Goal: Understand process/instructions: Learn how to perform a task or action

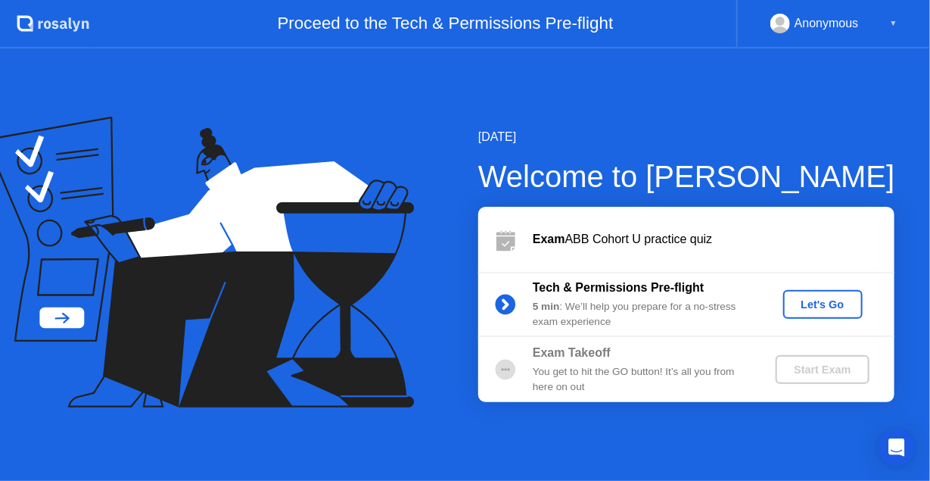
click at [813, 302] on div "Let's Go" at bounding box center [823, 304] width 67 height 12
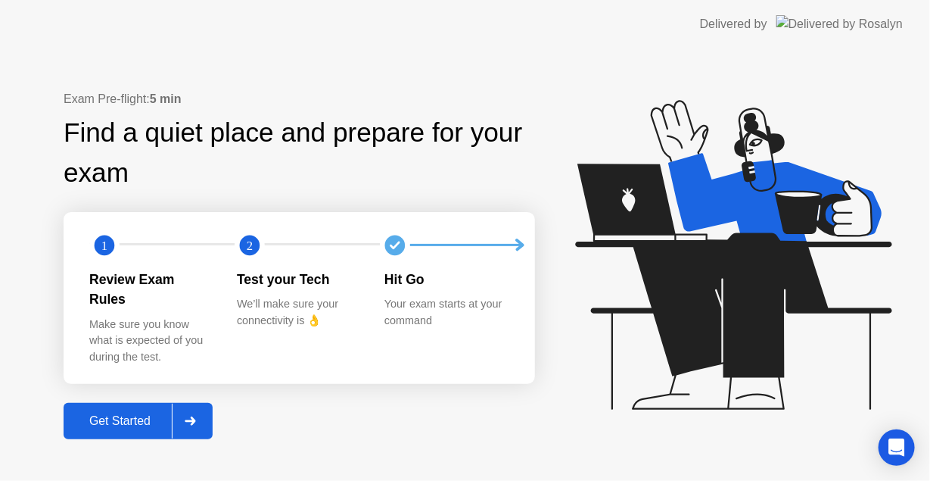
click at [200, 412] on div at bounding box center [190, 420] width 36 height 35
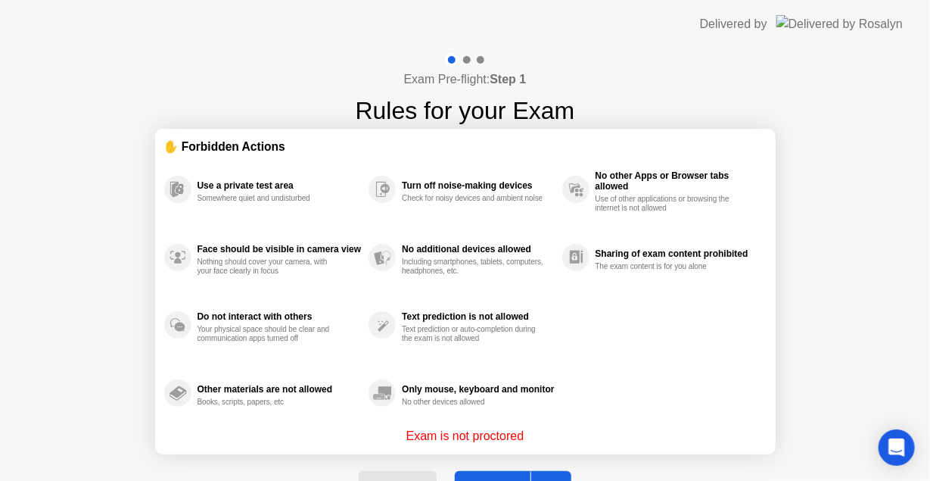
click at [553, 472] on div at bounding box center [549, 489] width 36 height 35
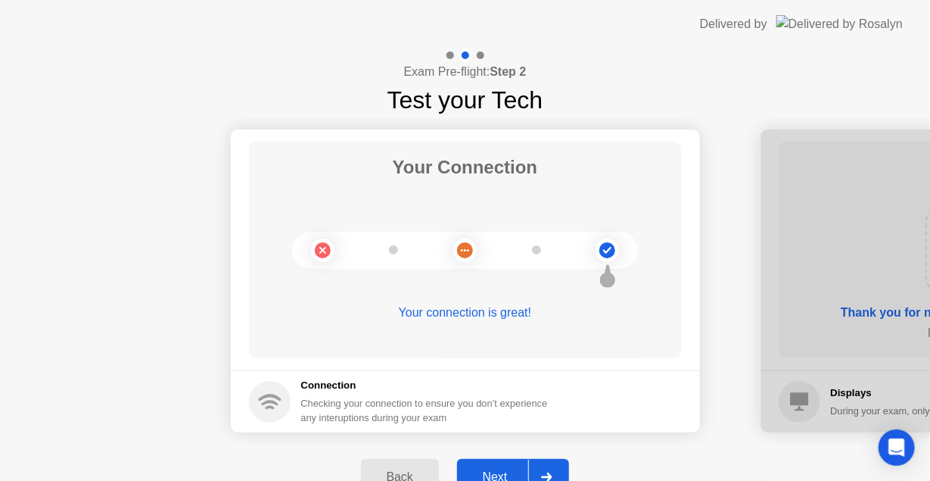
click at [553, 471] on div at bounding box center [546, 477] width 36 height 35
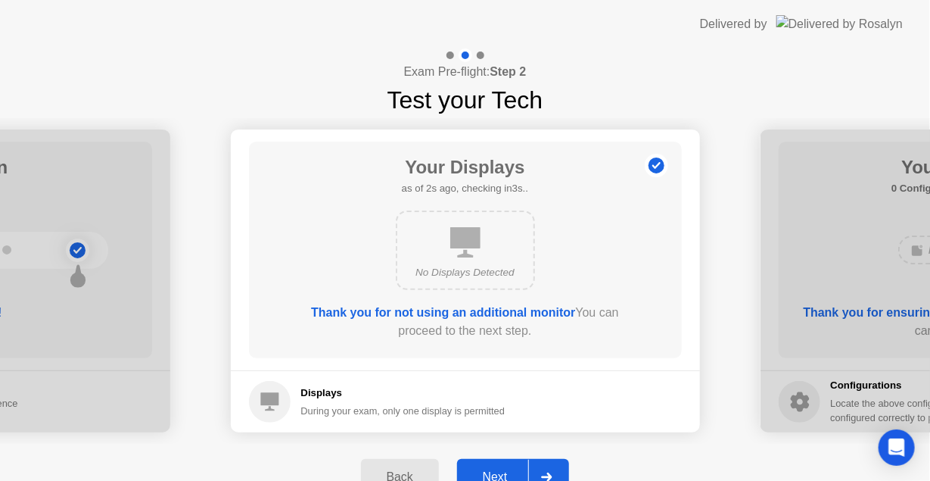
click at [553, 471] on div at bounding box center [546, 477] width 36 height 35
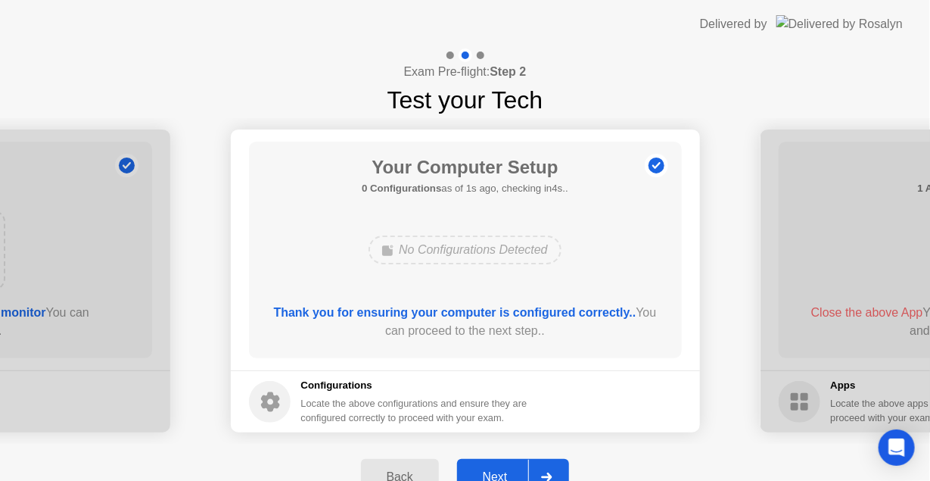
click at [553, 471] on div at bounding box center [546, 477] width 36 height 35
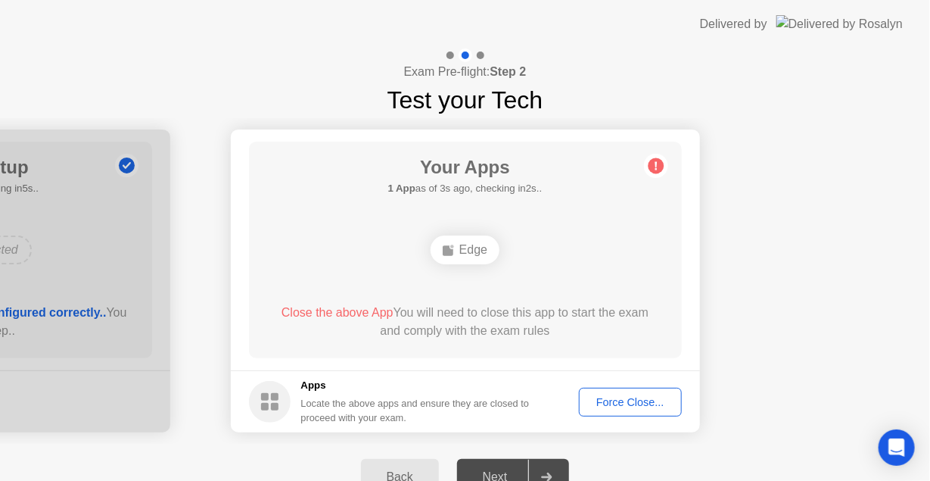
click at [656, 172] on circle at bounding box center [656, 166] width 16 height 16
click at [642, 402] on div "Force Close..." at bounding box center [630, 402] width 92 height 12
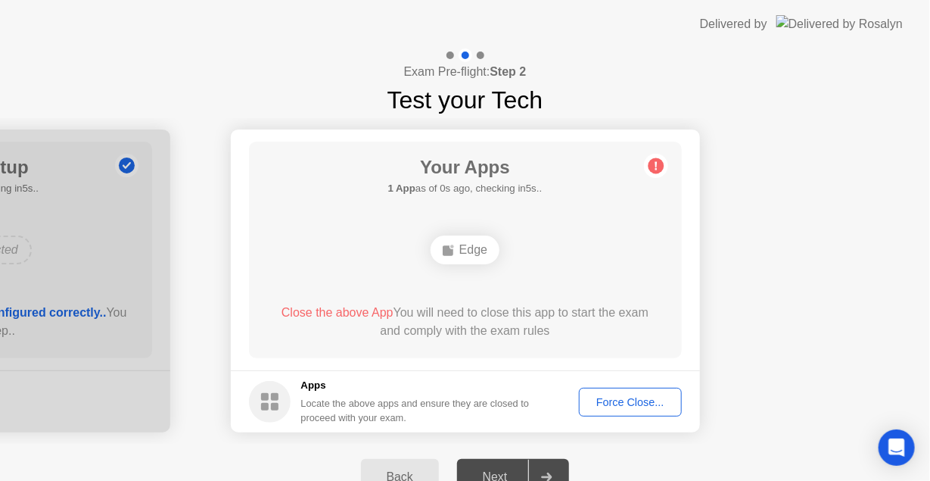
click at [615, 397] on div "Force Close..." at bounding box center [630, 402] width 92 height 12
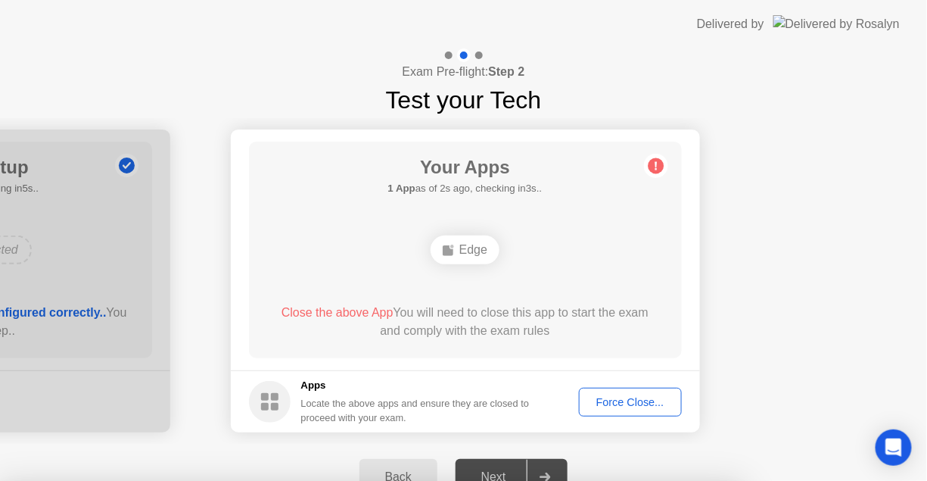
click at [689, 480] on div at bounding box center [463, 481] width 927 height 0
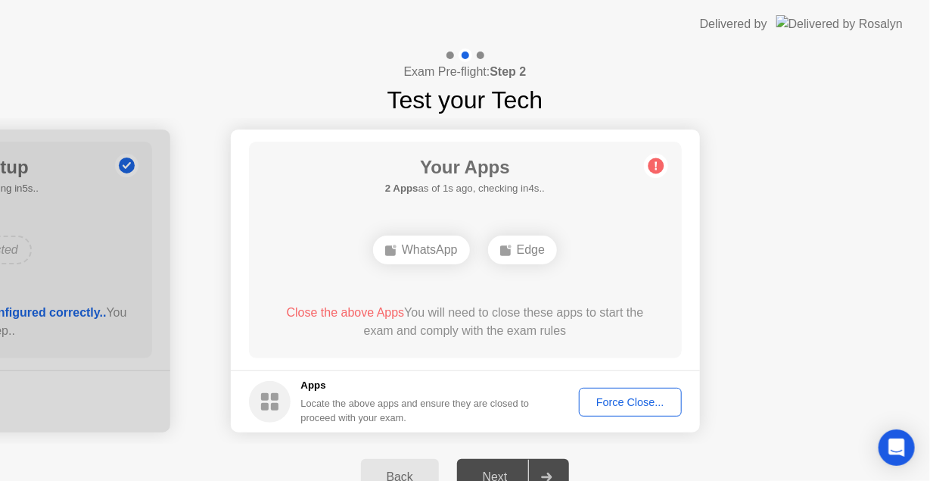
click at [493, 315] on div "Close the above Apps You will need to close these apps to start the exam and co…" at bounding box center [465, 322] width 390 height 36
click at [648, 398] on div "Force Close..." at bounding box center [630, 402] width 92 height 12
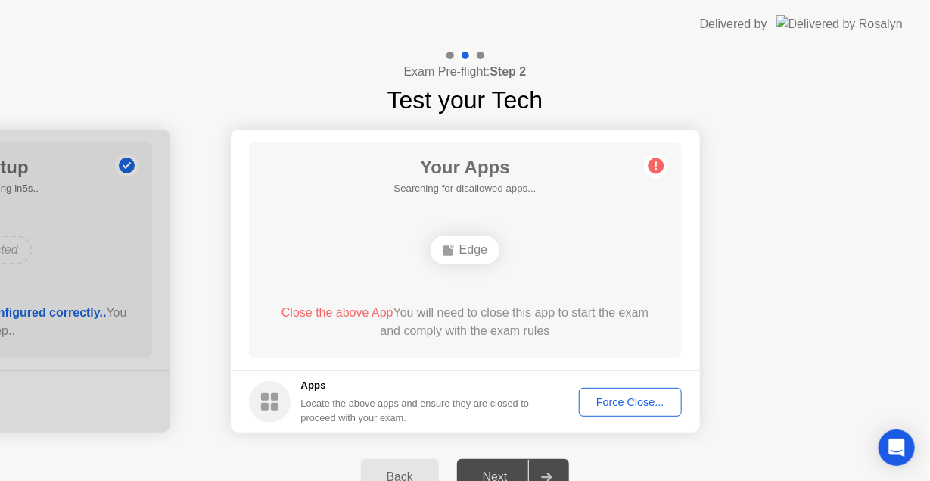
click at [468, 251] on div "Edge" at bounding box center [465, 249] width 69 height 29
click at [274, 398] on rect at bounding box center [275, 397] width 8 height 8
click at [309, 393] on h5 "Apps" at bounding box center [415, 385] width 229 height 15
click at [549, 469] on div at bounding box center [546, 477] width 36 height 35
click at [407, 472] on div "Back" at bounding box center [400, 477] width 69 height 14
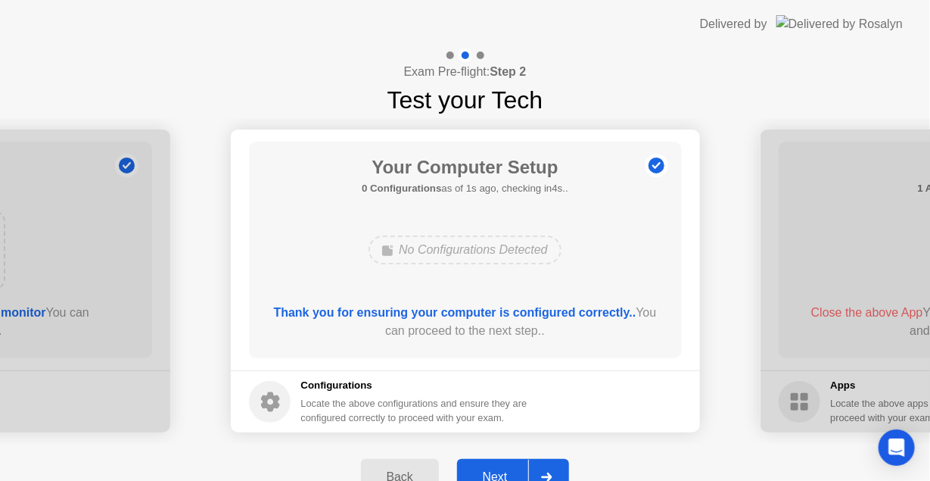
click at [407, 471] on div "Back" at bounding box center [400, 477] width 69 height 14
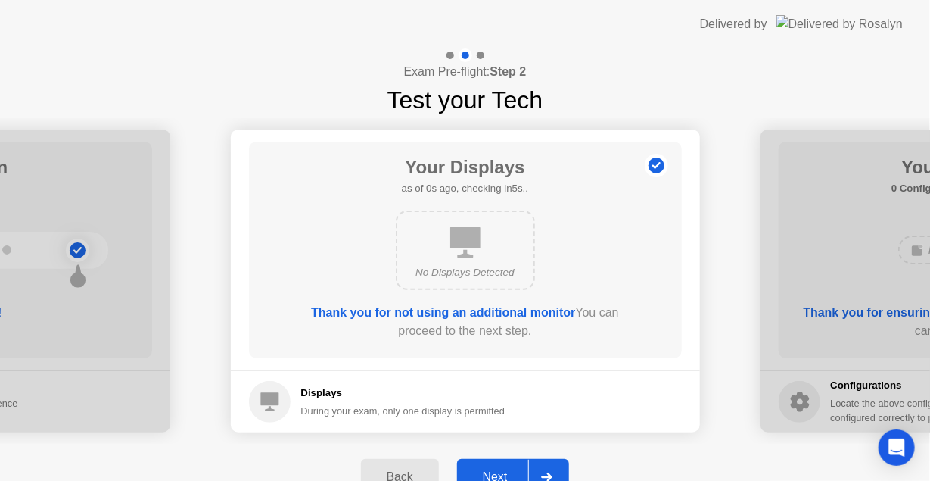
click at [500, 466] on button "Next" at bounding box center [513, 477] width 113 height 36
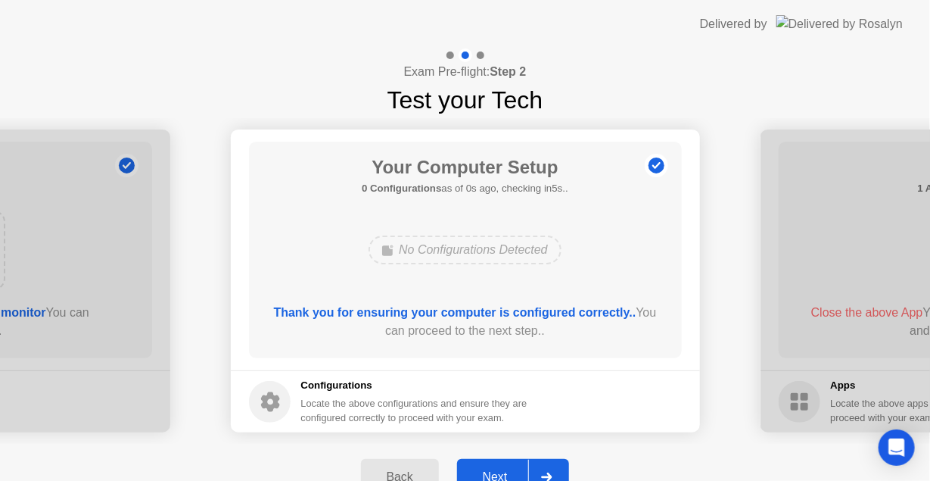
click at [500, 466] on button "Next" at bounding box center [513, 477] width 113 height 36
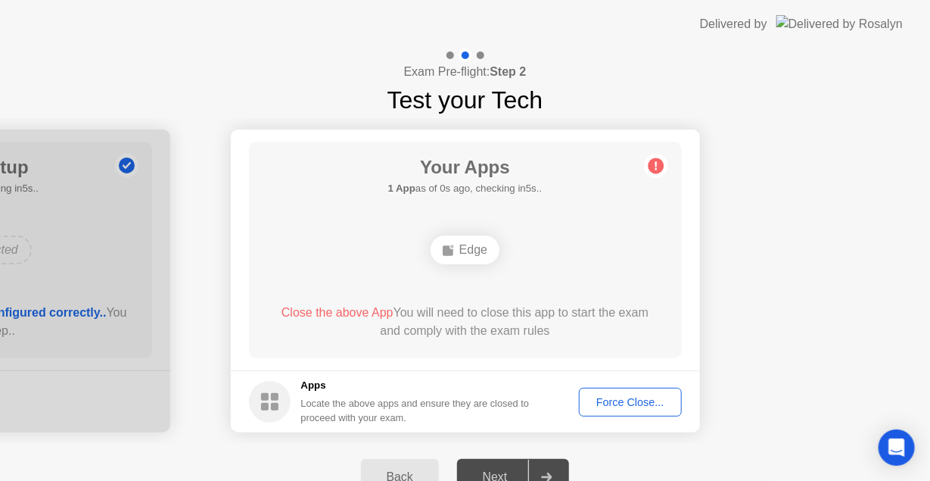
click at [457, 250] on div "Edge" at bounding box center [465, 249] width 69 height 29
click at [662, 164] on circle at bounding box center [656, 166] width 16 height 16
click at [651, 402] on div "Force Close..." at bounding box center [630, 402] width 92 height 12
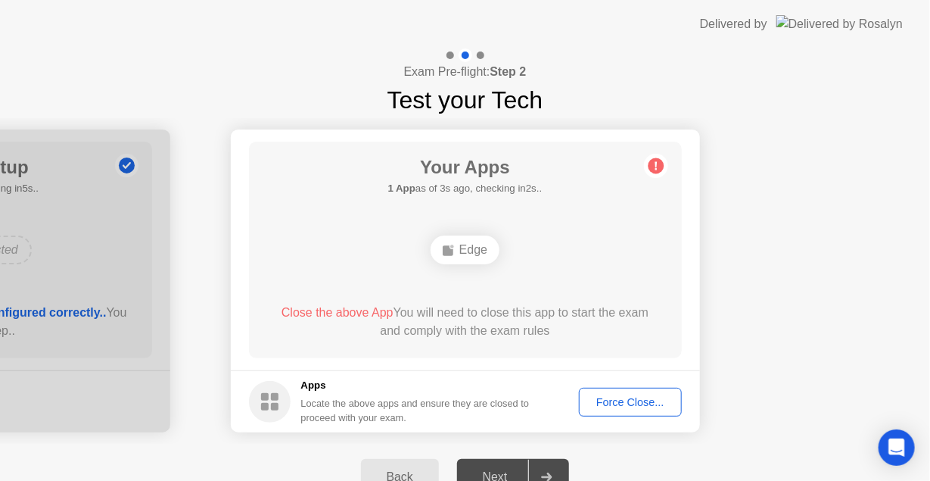
click at [454, 248] on icon at bounding box center [449, 250] width 12 height 12
click at [328, 310] on span "Close the above App" at bounding box center [338, 312] width 112 height 13
click at [303, 317] on span "Close the above App" at bounding box center [338, 312] width 112 height 13
click at [637, 397] on div "Force Close..." at bounding box center [630, 402] width 92 height 12
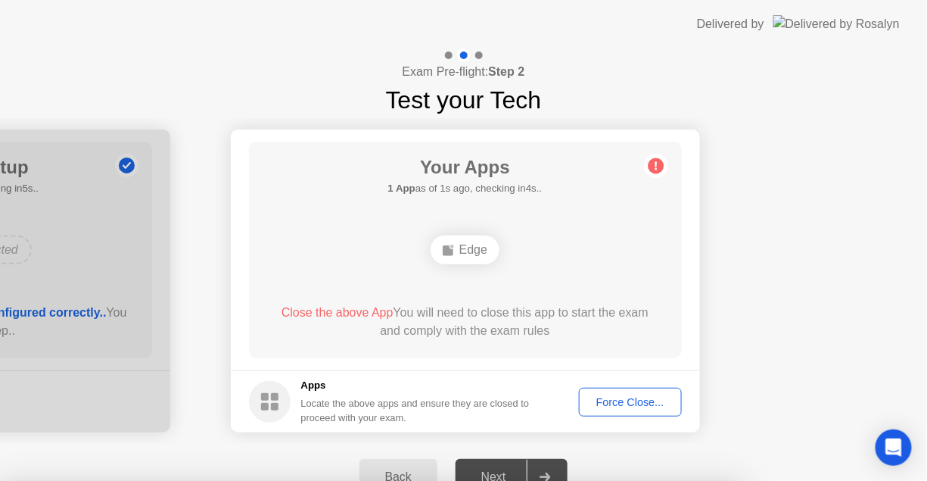
click at [737, 480] on div at bounding box center [463, 481] width 927 height 0
